Goal: Task Accomplishment & Management: Use online tool/utility

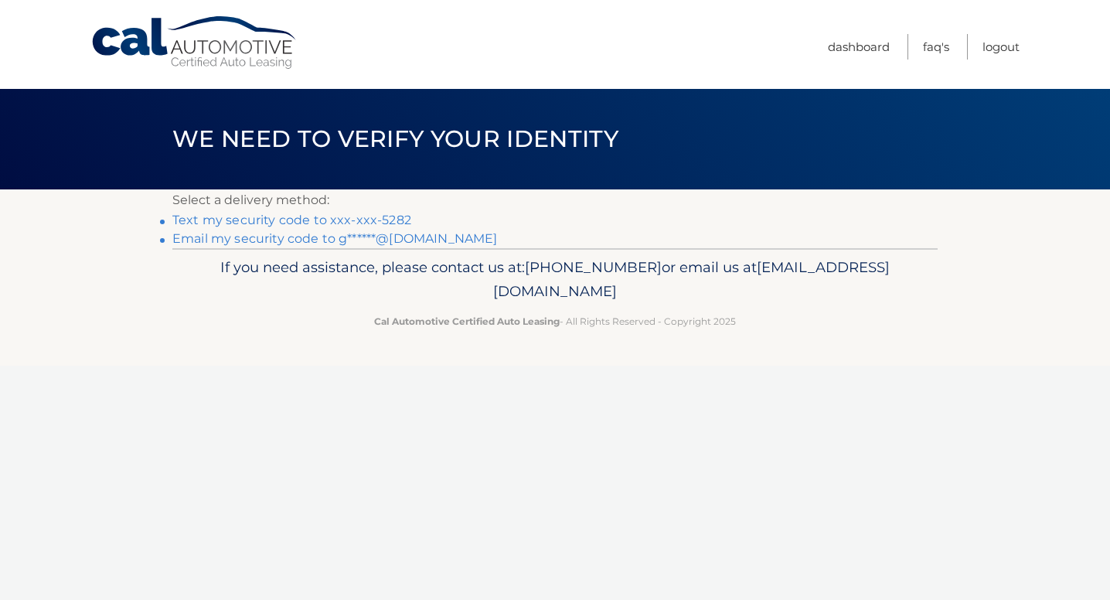
click at [306, 223] on link "Text my security code to xxx-xxx-5282" at bounding box center [291, 220] width 239 height 15
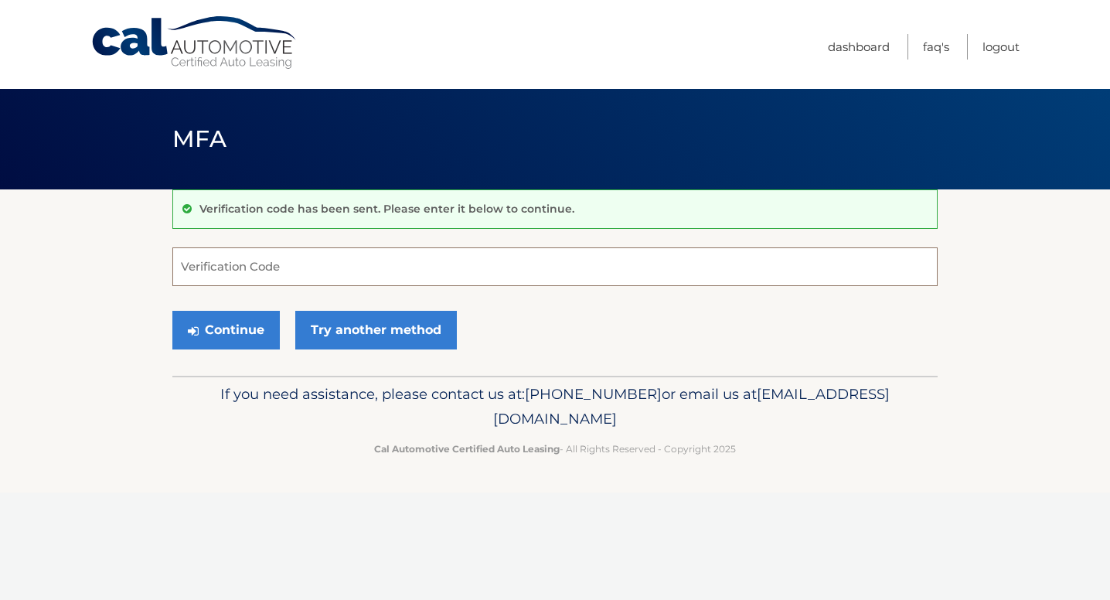
click at [235, 260] on input "Verification Code" at bounding box center [554, 266] width 765 height 39
type input "153702"
click at [236, 332] on button "Continue" at bounding box center [225, 330] width 107 height 39
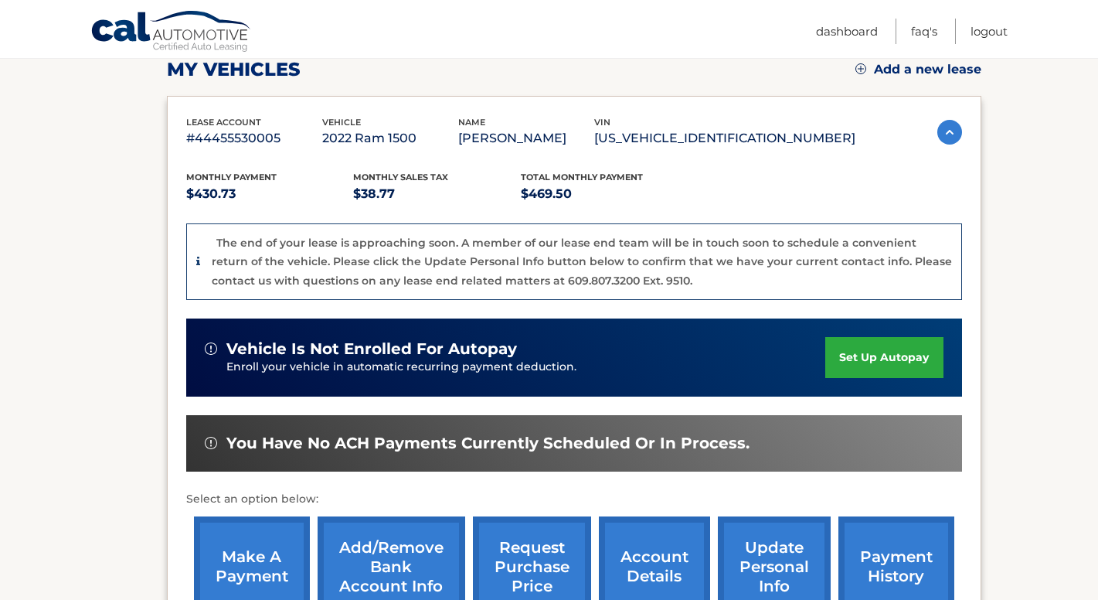
scroll to position [302, 0]
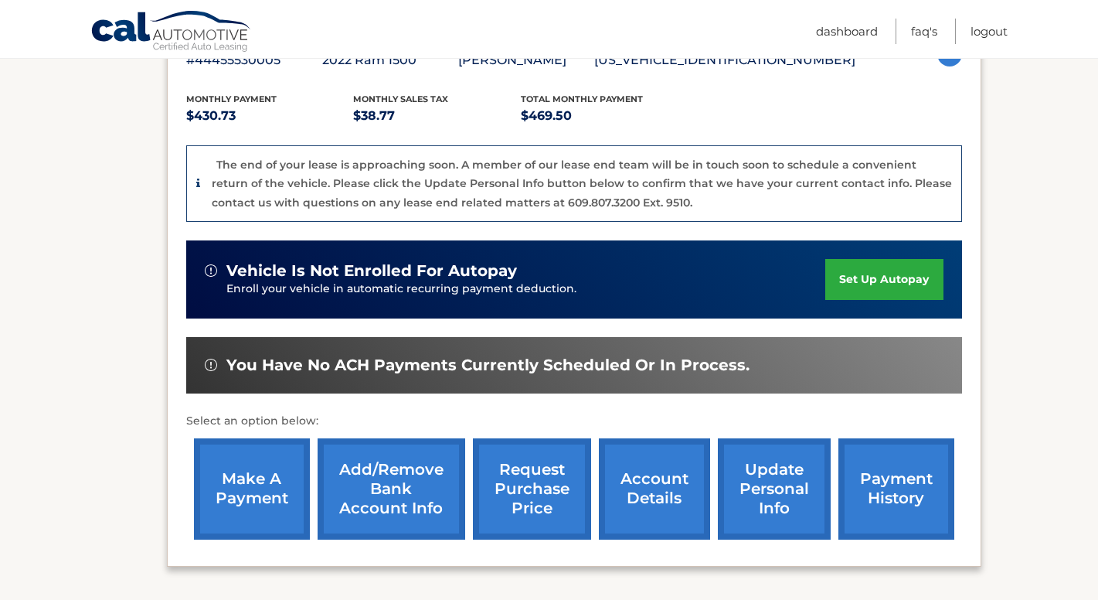
click at [254, 481] on link "make a payment" at bounding box center [252, 488] width 116 height 101
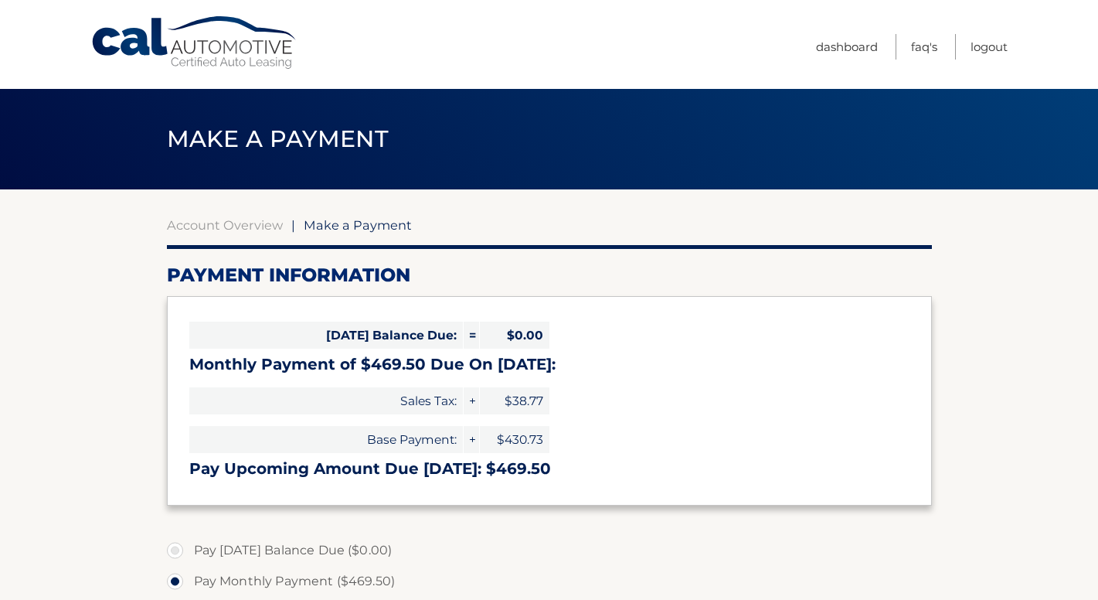
select select "ZDM4YzFkNGItYTUxOS00YjdlLTljMWYtMWE0NjhhYjI3MTg4"
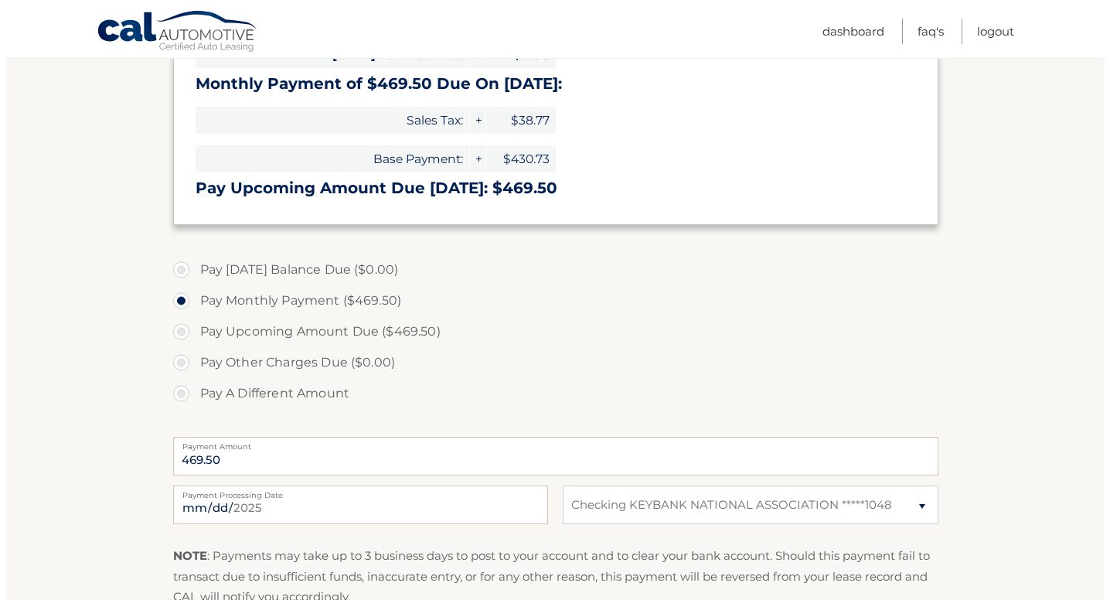
scroll to position [387, 0]
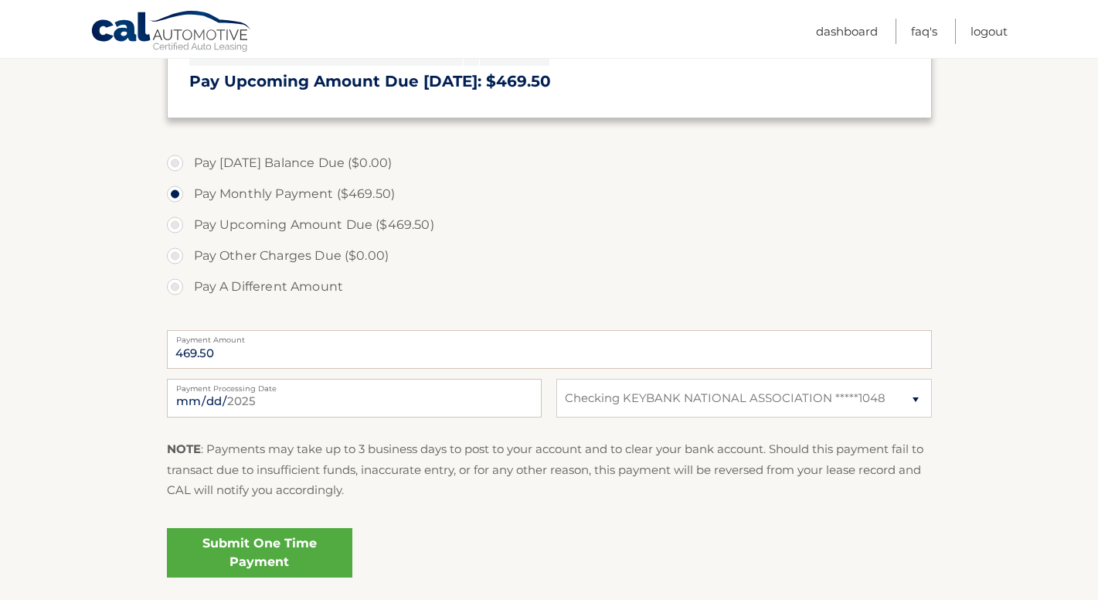
click at [263, 543] on link "Submit One Time Payment" at bounding box center [259, 552] width 185 height 49
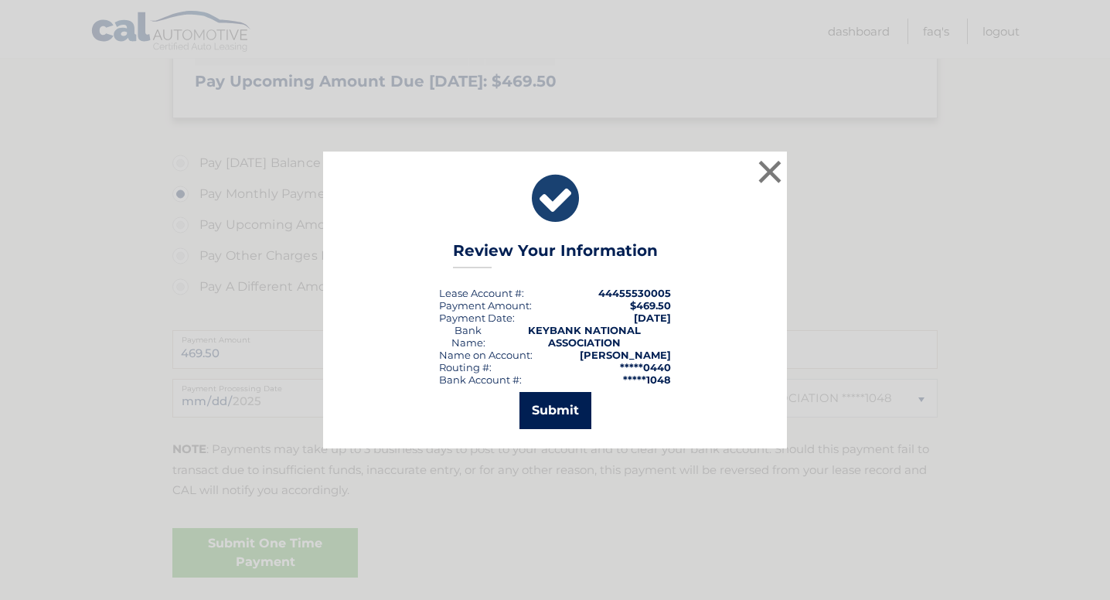
click at [555, 410] on button "Submit" at bounding box center [555, 410] width 72 height 37
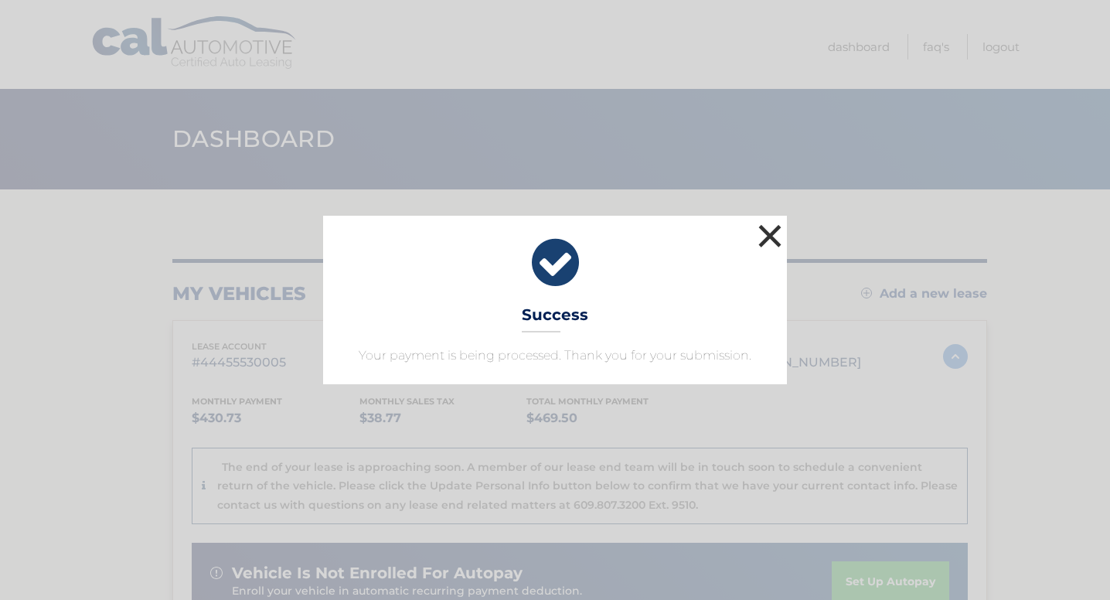
click at [773, 236] on button "×" at bounding box center [769, 235] width 31 height 31
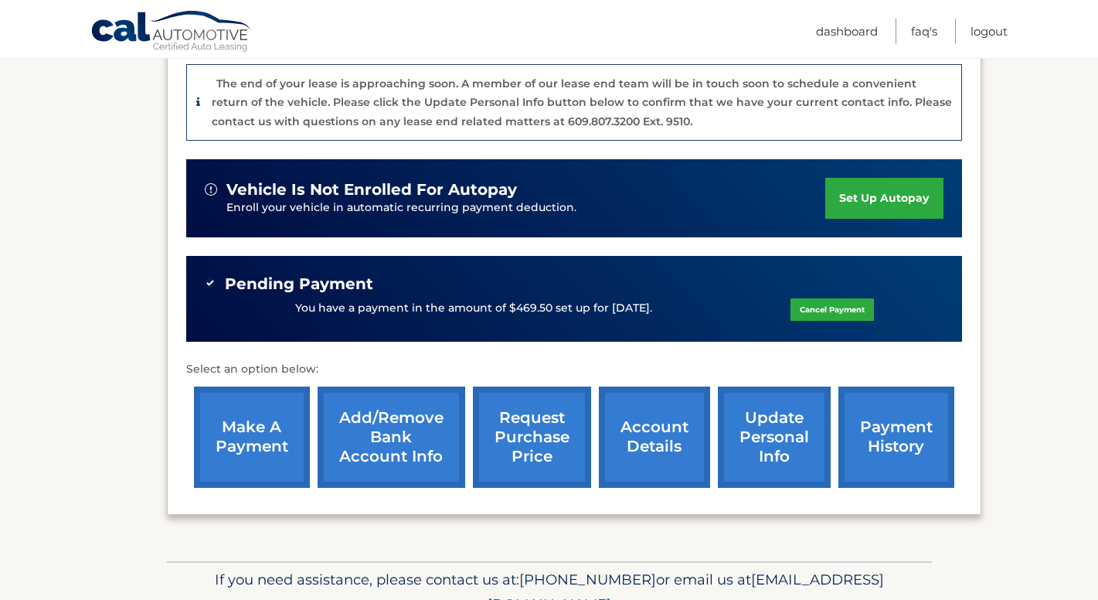
scroll to position [456, 0]
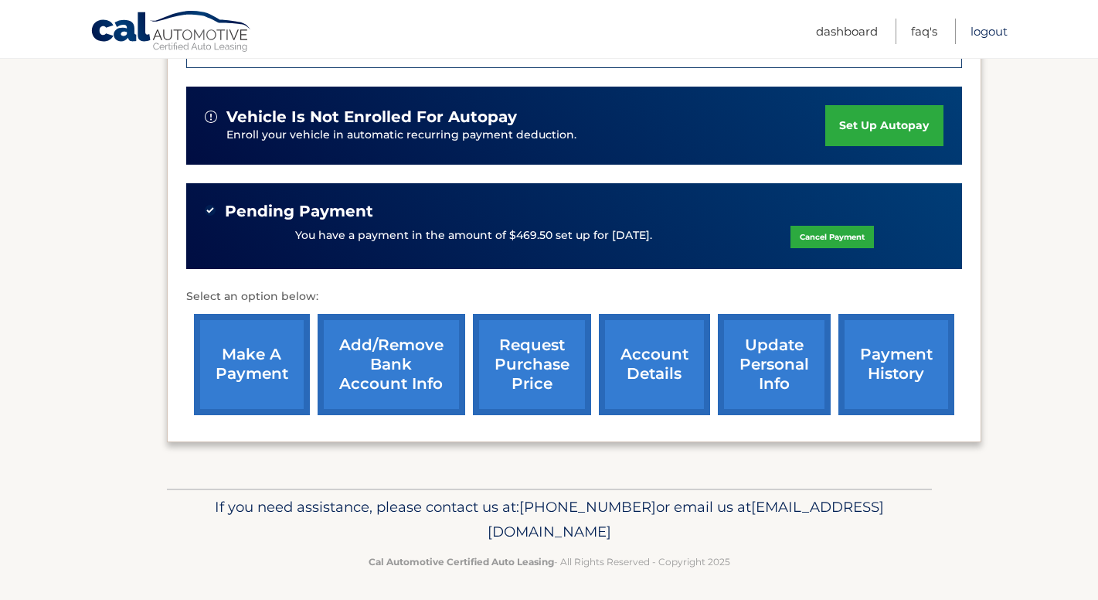
click at [981, 28] on link "Logout" at bounding box center [989, 32] width 37 height 26
